Goal: Information Seeking & Learning: Find specific fact

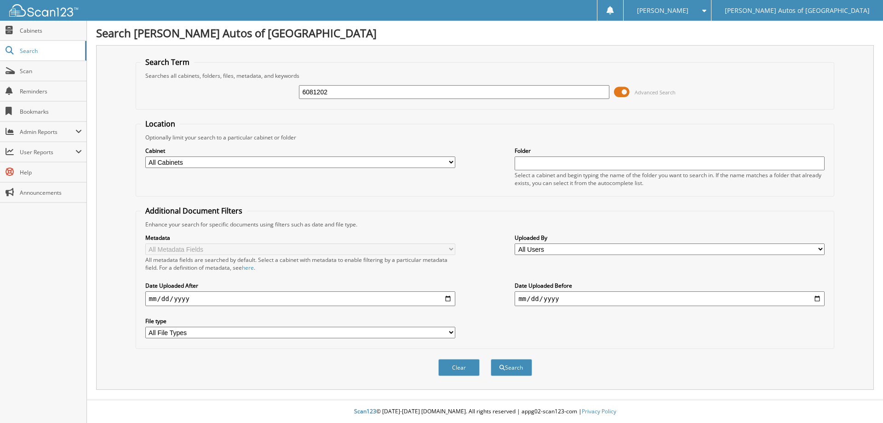
type input "6081202"
click at [491, 359] on button "Search" at bounding box center [511, 367] width 41 height 17
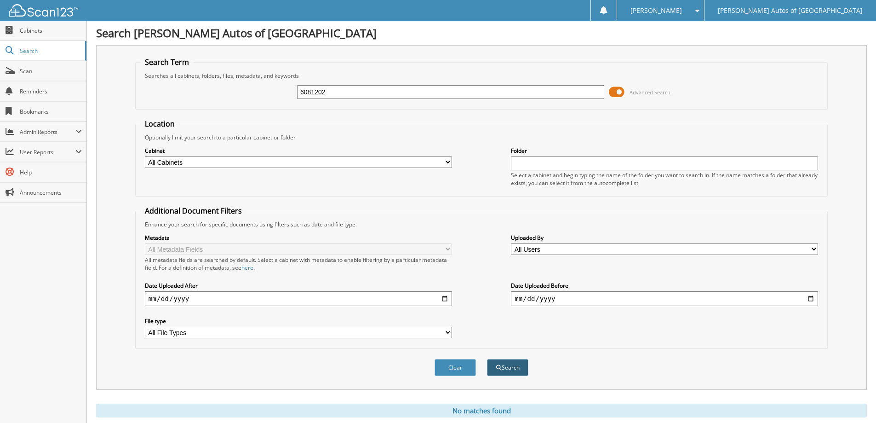
click at [511, 361] on button "Search" at bounding box center [507, 367] width 41 height 17
click at [619, 91] on span at bounding box center [617, 92] width 16 height 14
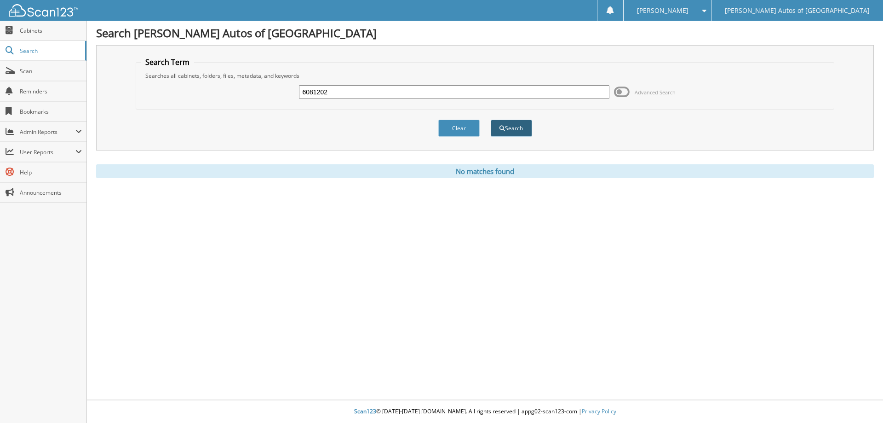
click at [516, 126] on button "Search" at bounding box center [511, 128] width 41 height 17
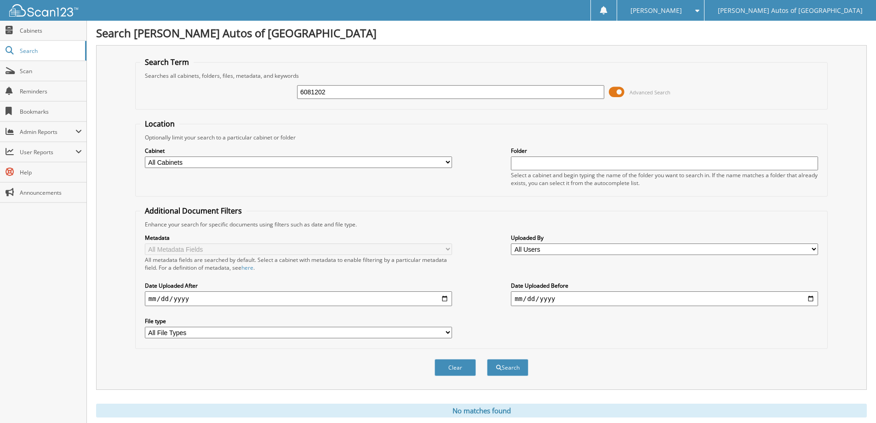
click at [383, 166] on select "All Cabinets PARTS SERVICE RO Needs Filing" at bounding box center [298, 161] width 307 height 11
select select "26267"
click at [145, 156] on select "All Cabinets PARTS SERVICE RO Needs Filing" at bounding box center [298, 161] width 307 height 11
click at [511, 371] on button "Search" at bounding box center [507, 367] width 41 height 17
click at [453, 370] on button "Clear" at bounding box center [455, 367] width 41 height 17
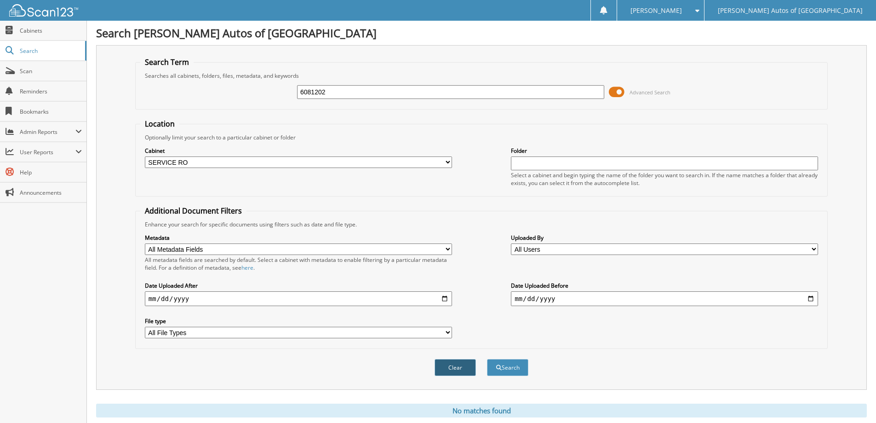
select select
